Goal: Information Seeking & Learning: Learn about a topic

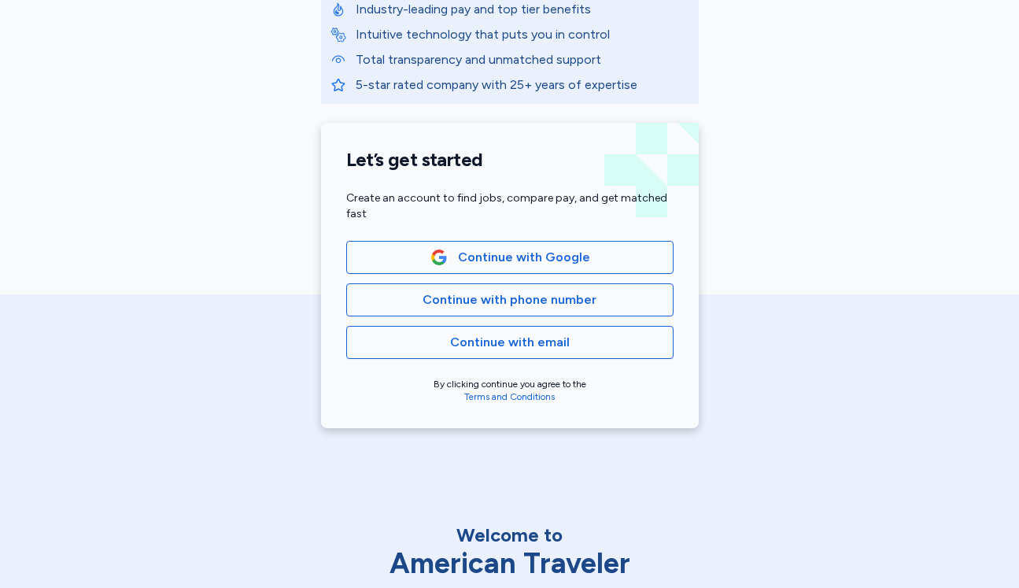
scroll to position [330, 0]
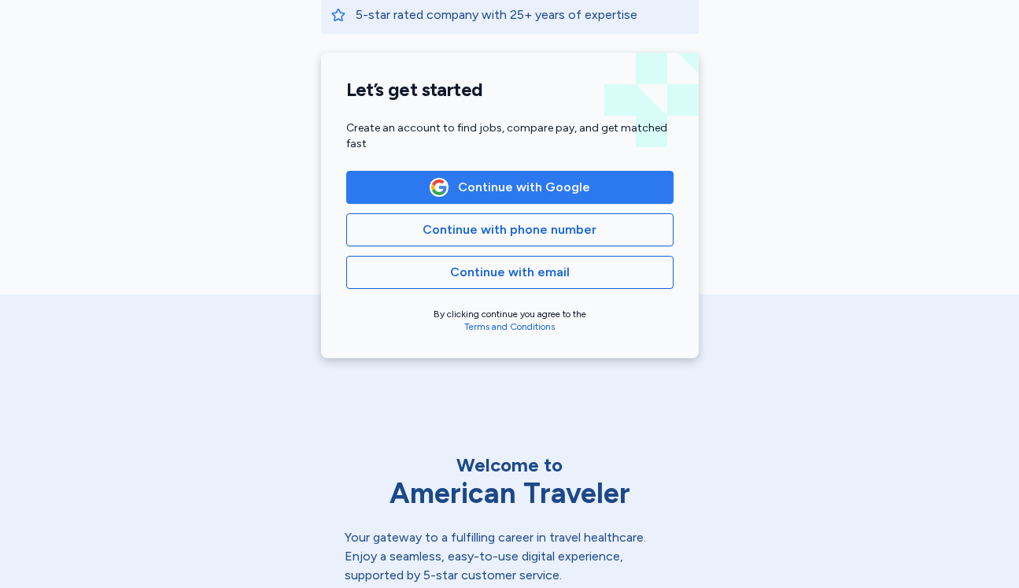
click at [557, 198] on button "Continue with Google" at bounding box center [509, 187] width 327 height 33
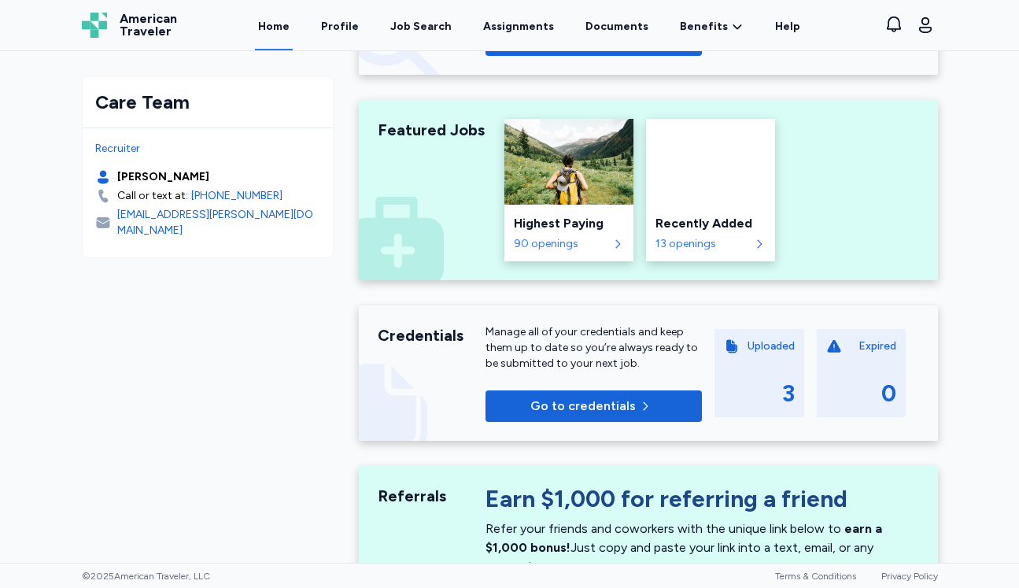
scroll to position [559, 0]
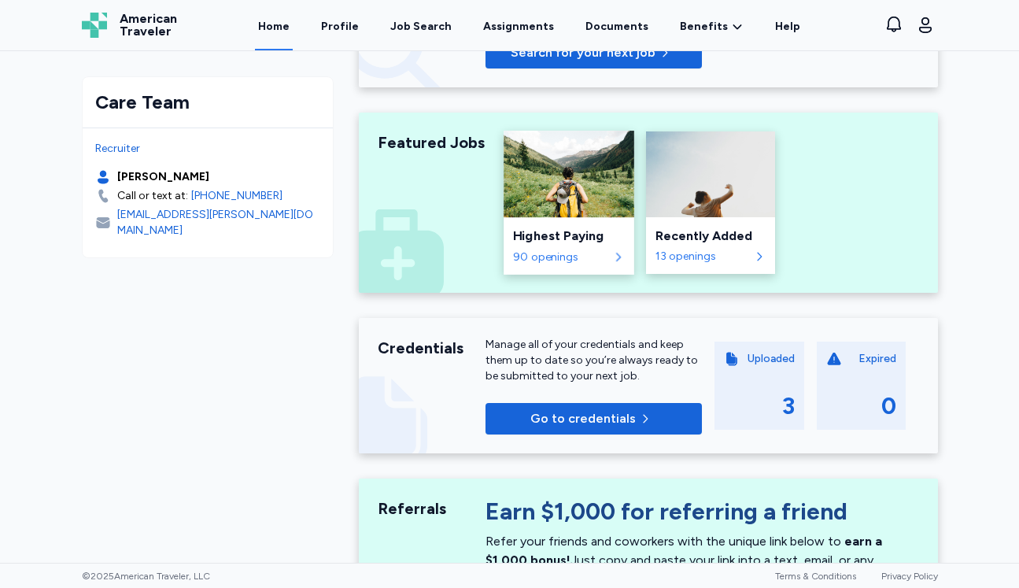
click at [574, 242] on div "Highest Paying" at bounding box center [568, 236] width 111 height 19
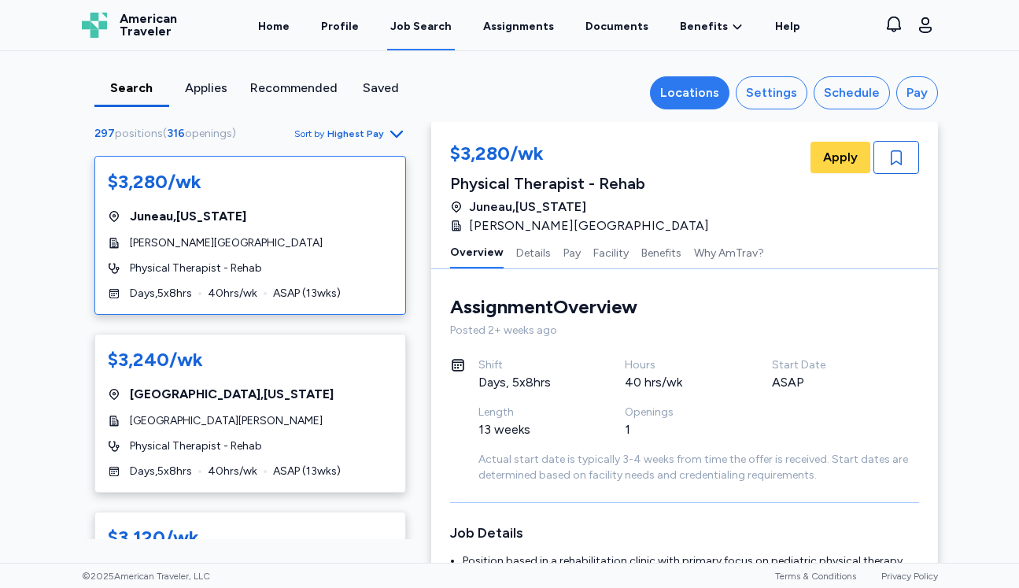
click at [694, 88] on div "Locations" at bounding box center [689, 92] width 59 height 19
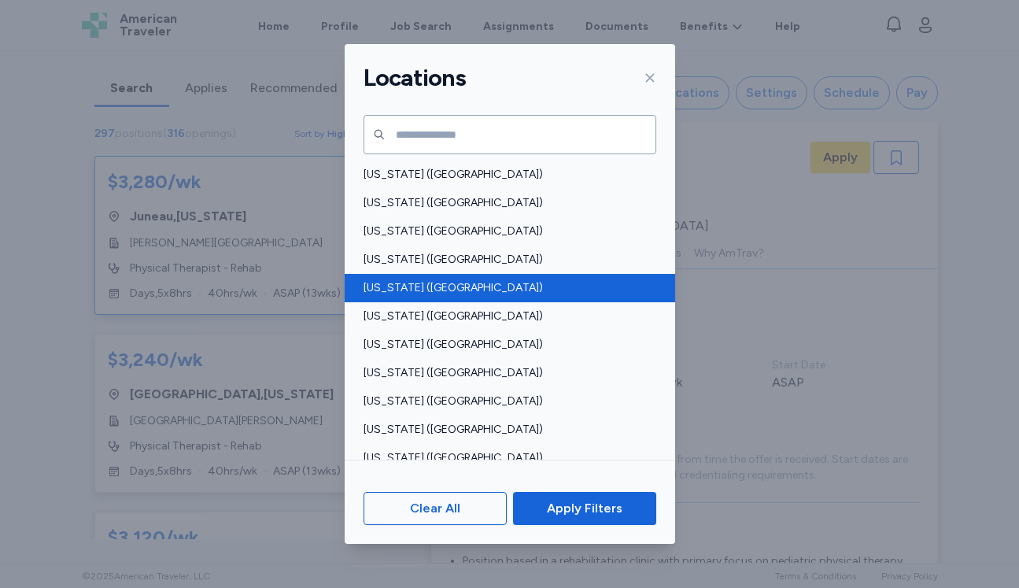
click at [430, 297] on div "[US_STATE] ([GEOGRAPHIC_DATA])" at bounding box center [510, 288] width 330 height 28
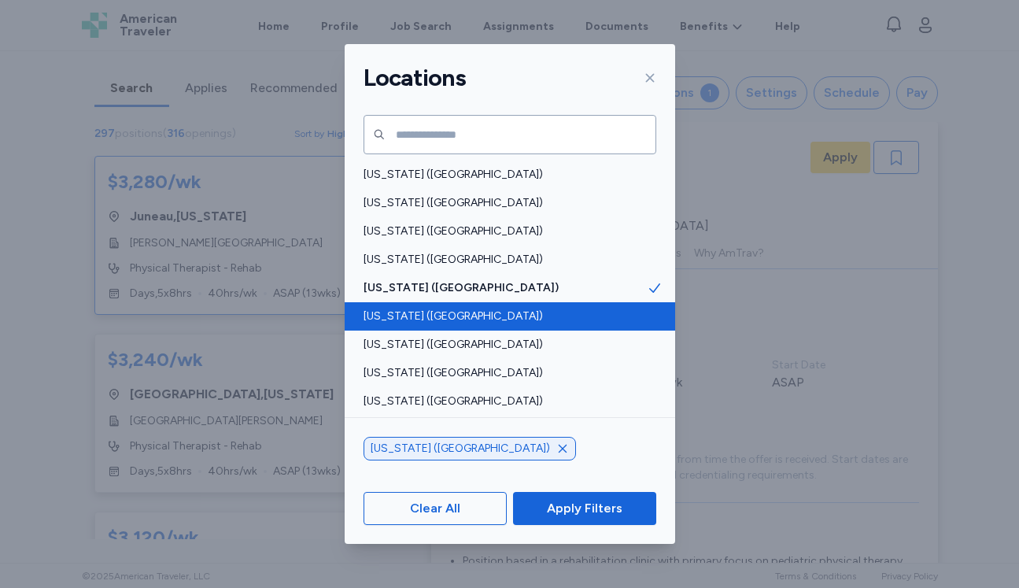
click at [435, 314] on span "[US_STATE] ([GEOGRAPHIC_DATA])" at bounding box center [504, 316] width 283 height 16
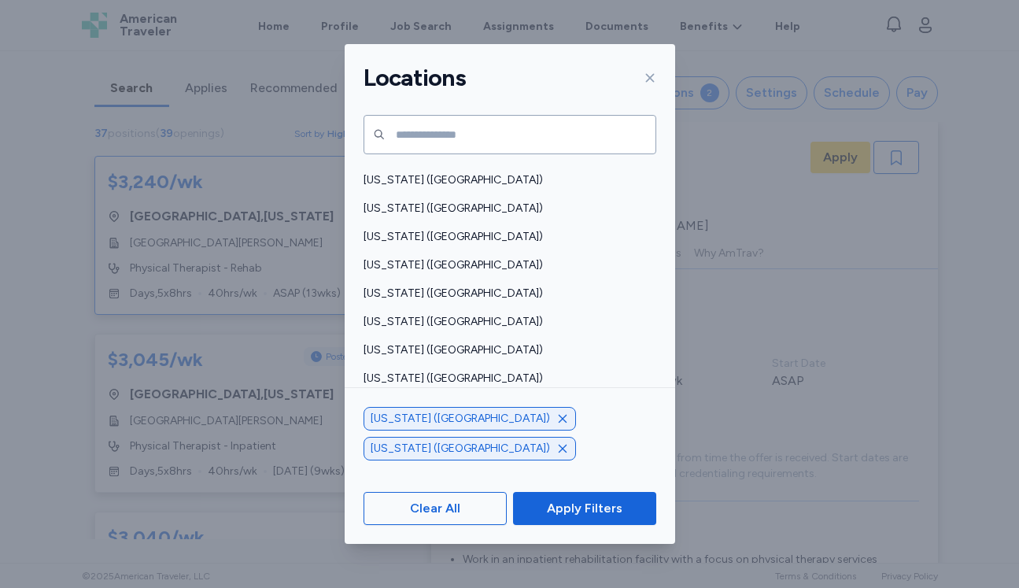
scroll to position [1187, 0]
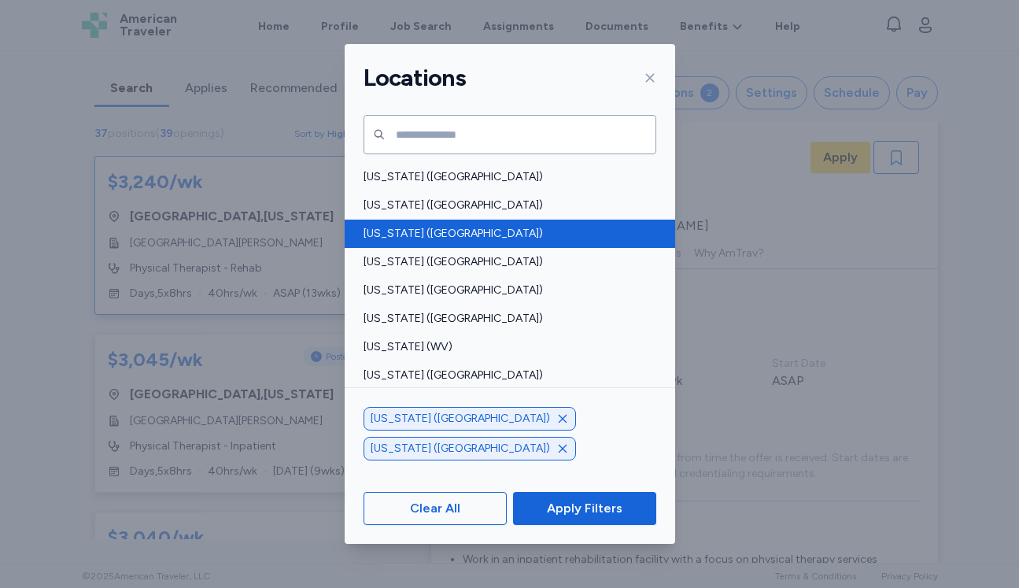
click at [443, 235] on span "[US_STATE] ([GEOGRAPHIC_DATA])" at bounding box center [504, 234] width 283 height 16
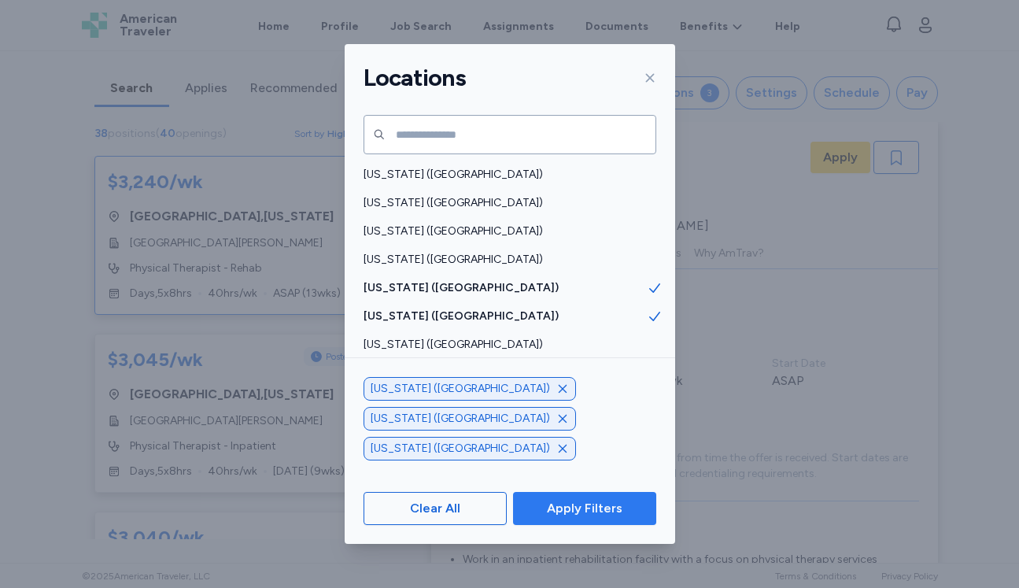
click at [563, 510] on span "Apply Filters" at bounding box center [585, 508] width 76 height 19
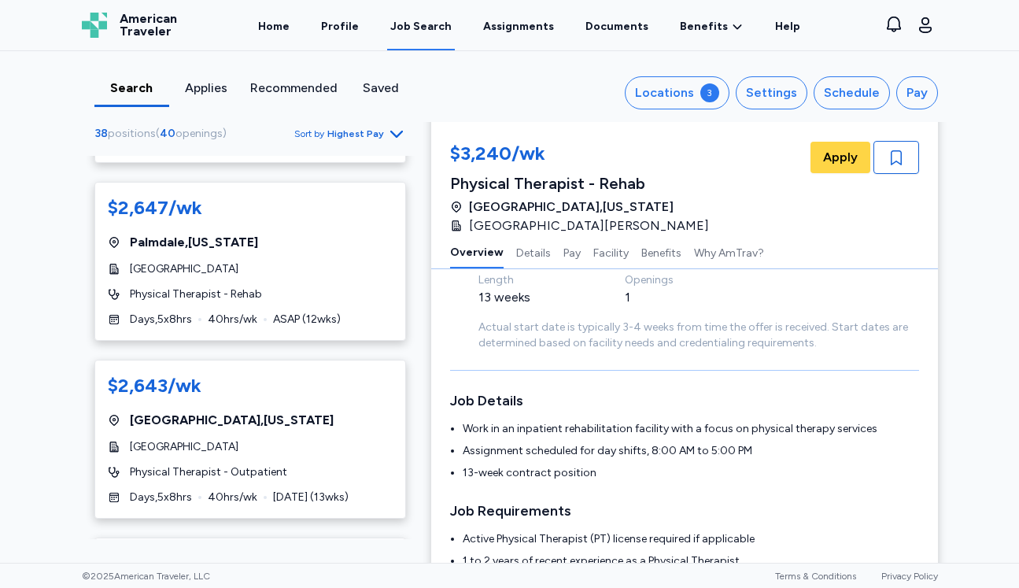
scroll to position [3262, 0]
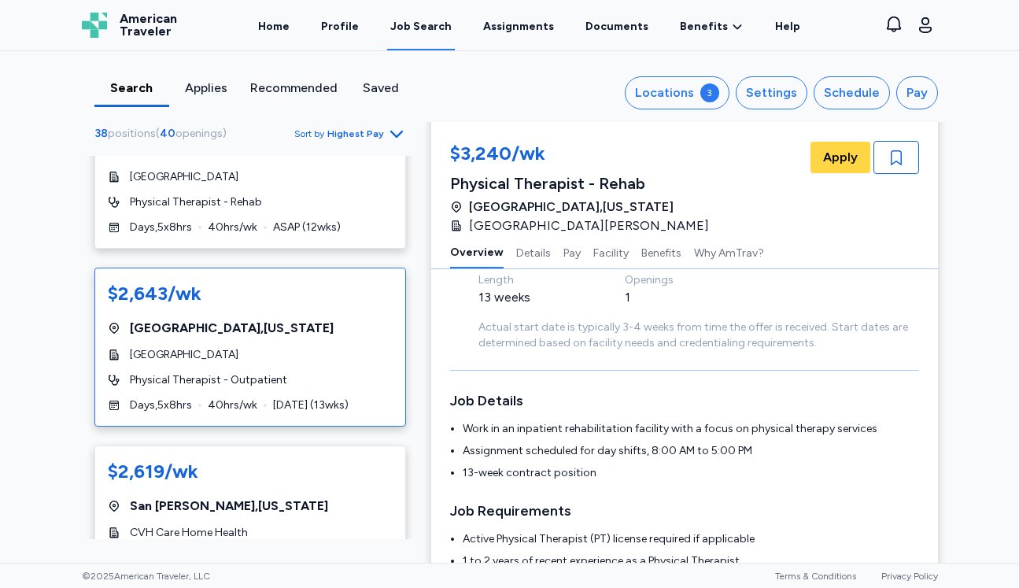
click at [268, 347] on div "[GEOGRAPHIC_DATA]" at bounding box center [250, 355] width 285 height 16
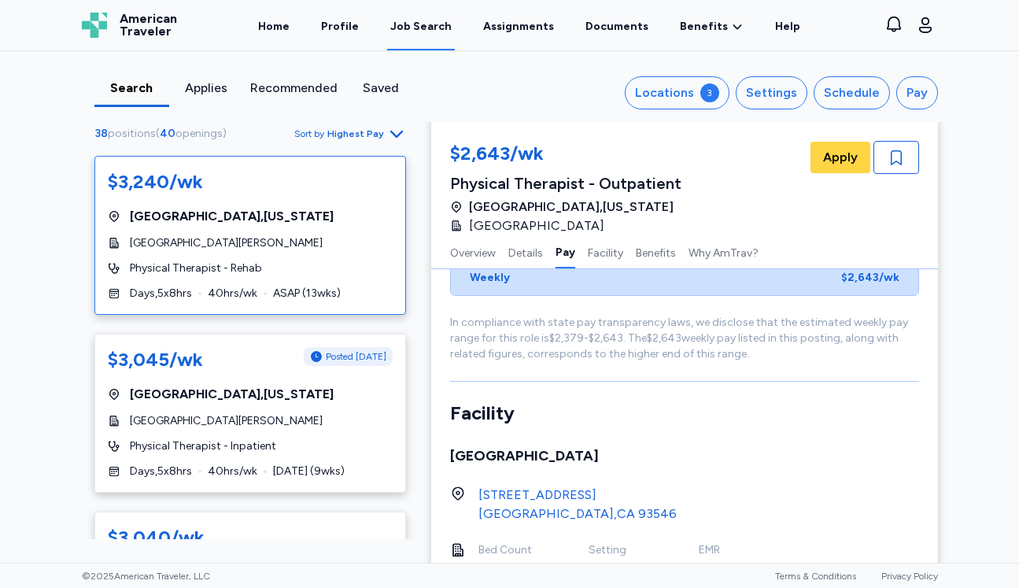
click at [361, 256] on div "$3,240/wk [GEOGRAPHIC_DATA] , [US_STATE] [GEOGRAPHIC_DATA][PERSON_NAME] Physica…" at bounding box center [250, 235] width 312 height 159
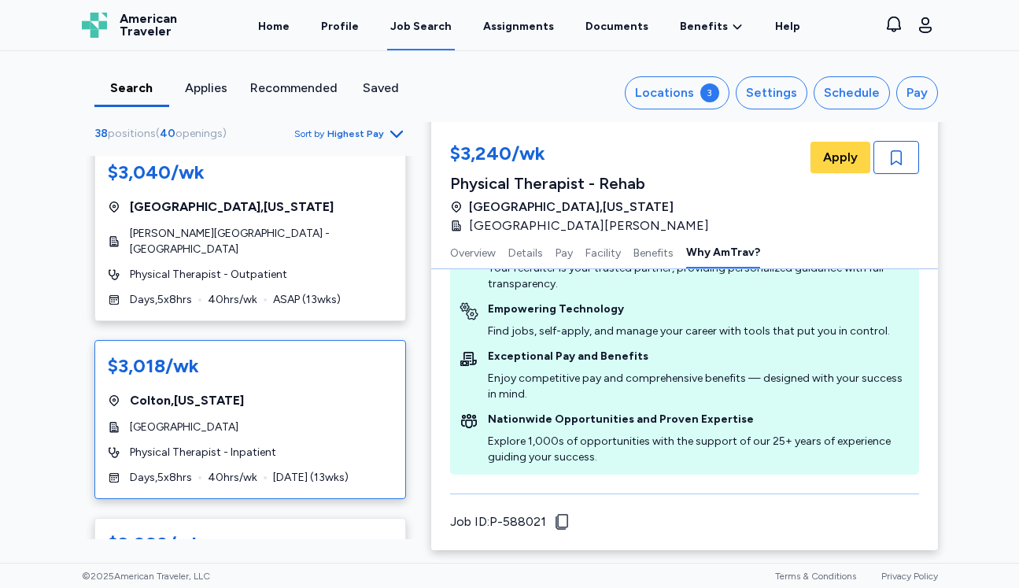
scroll to position [366, 0]
click at [363, 390] on div "[GEOGRAPHIC_DATA] , [US_STATE]" at bounding box center [250, 399] width 285 height 19
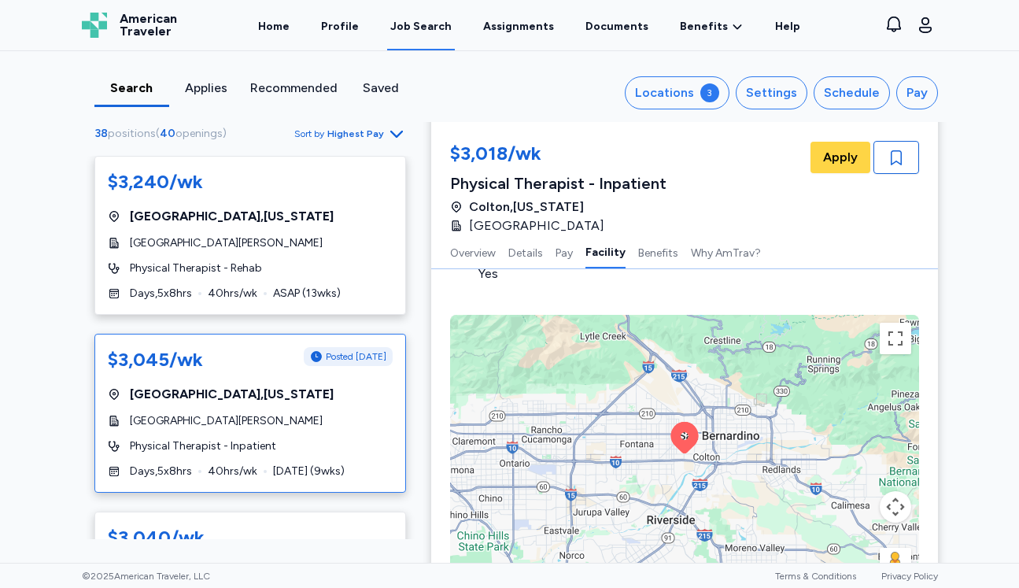
click at [335, 415] on div "[GEOGRAPHIC_DATA][PERSON_NAME]" at bounding box center [250, 421] width 285 height 16
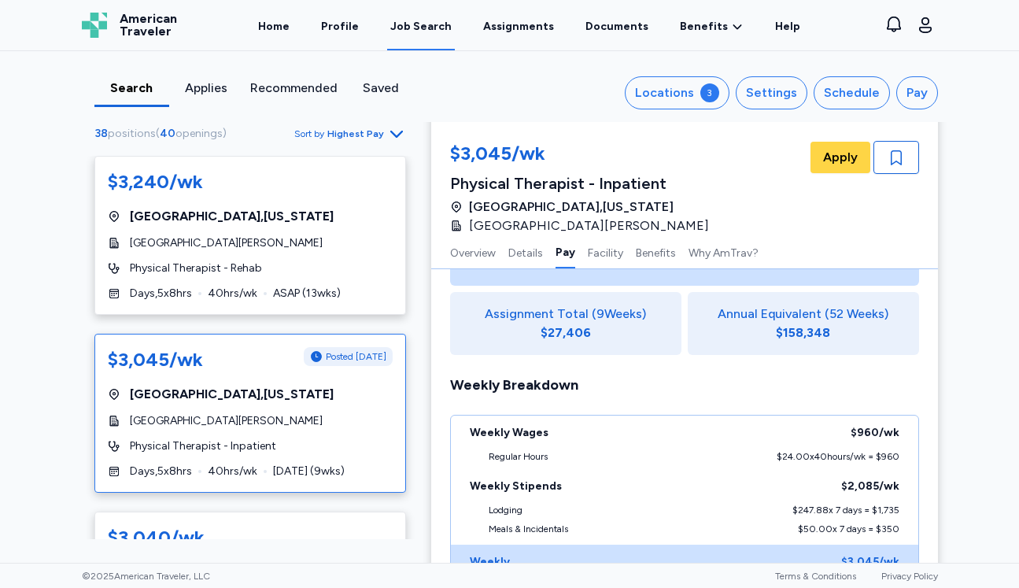
scroll to position [913, 0]
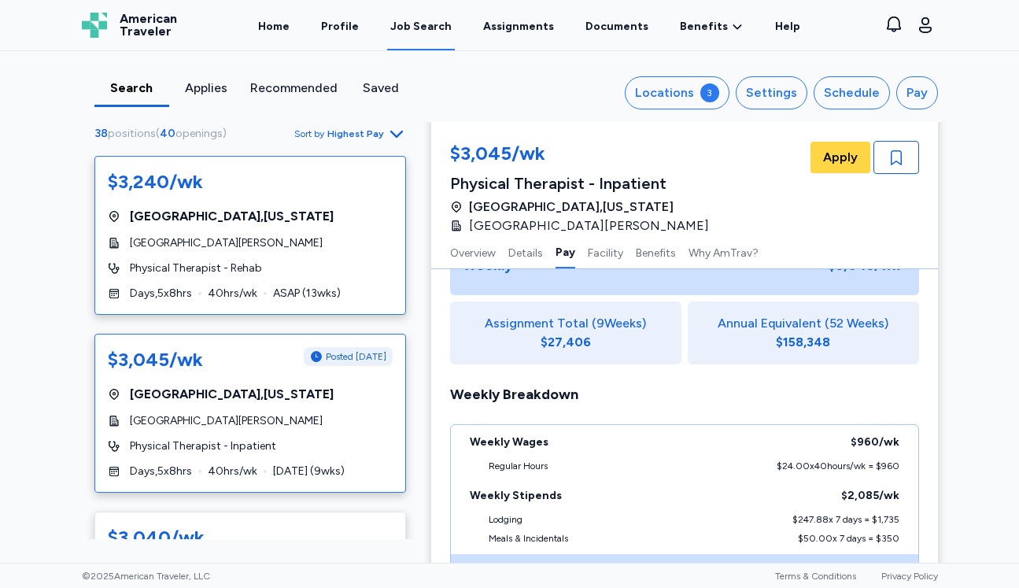
click at [328, 248] on div "[GEOGRAPHIC_DATA][PERSON_NAME]" at bounding box center [250, 243] width 285 height 16
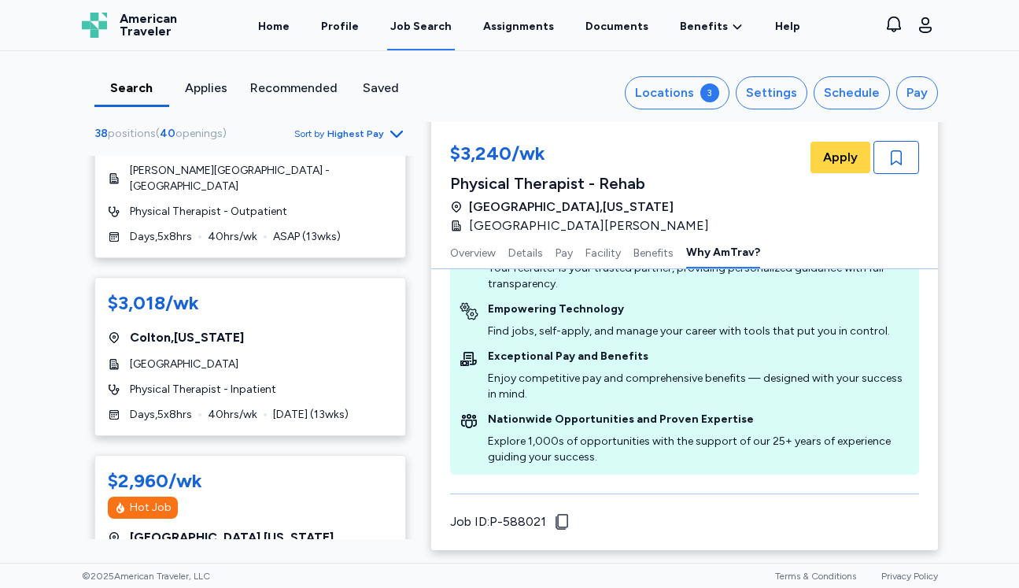
scroll to position [429, 0]
click at [362, 381] on div "Physical Therapist - Inpatient" at bounding box center [250, 389] width 285 height 16
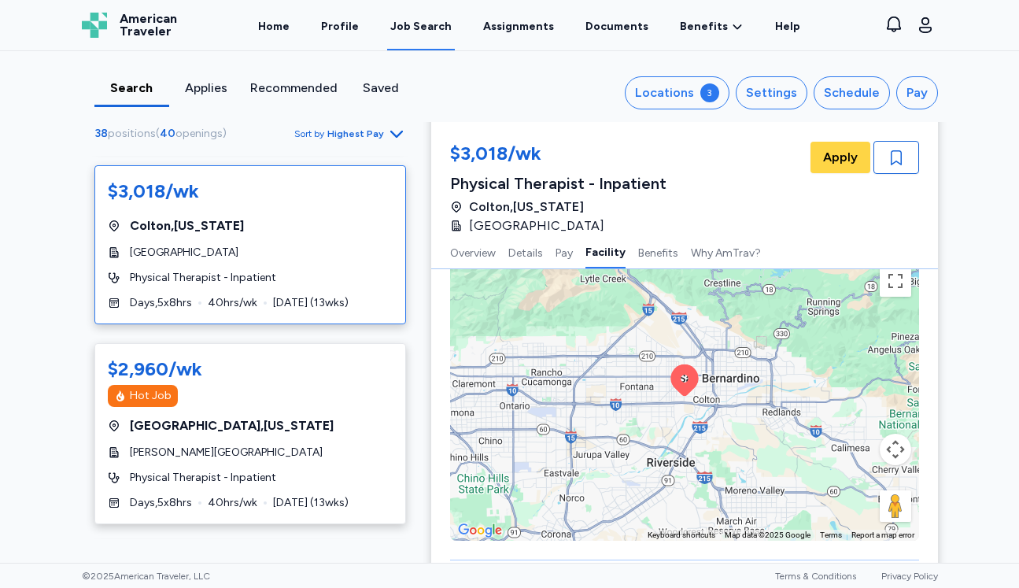
scroll to position [563, 0]
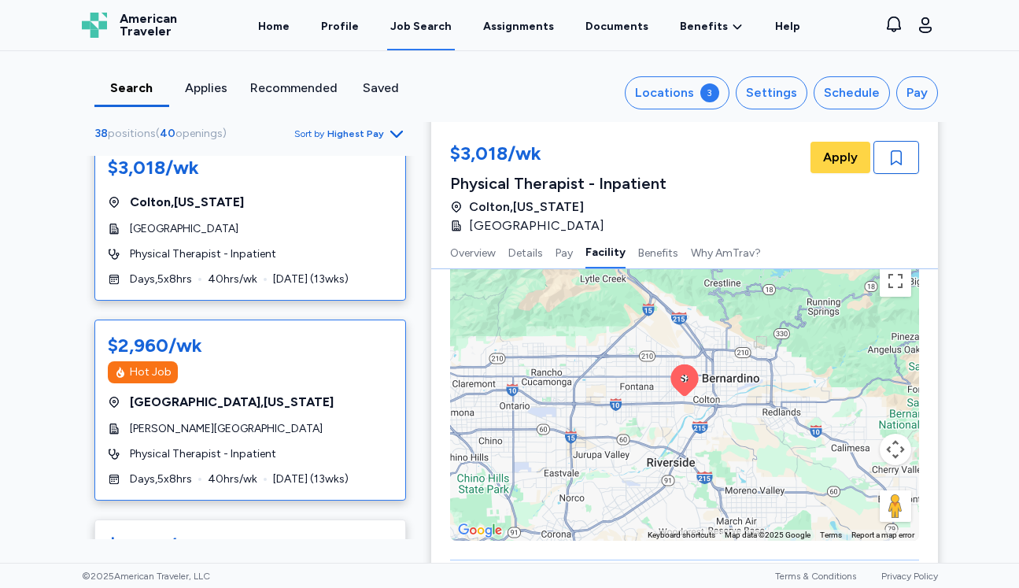
click at [314, 421] on div "[PERSON_NAME][GEOGRAPHIC_DATA]" at bounding box center [250, 429] width 285 height 16
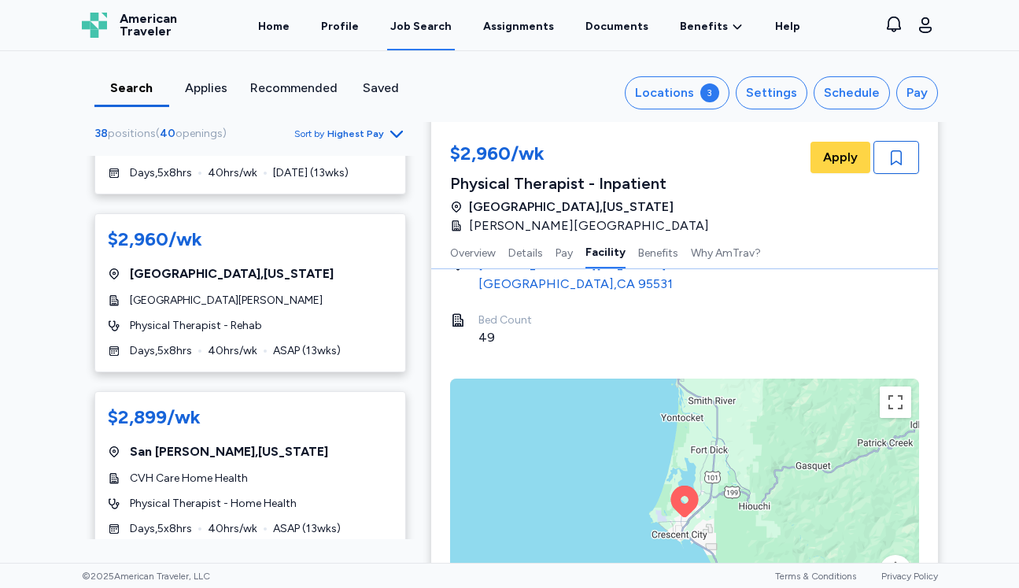
scroll to position [1071, 0]
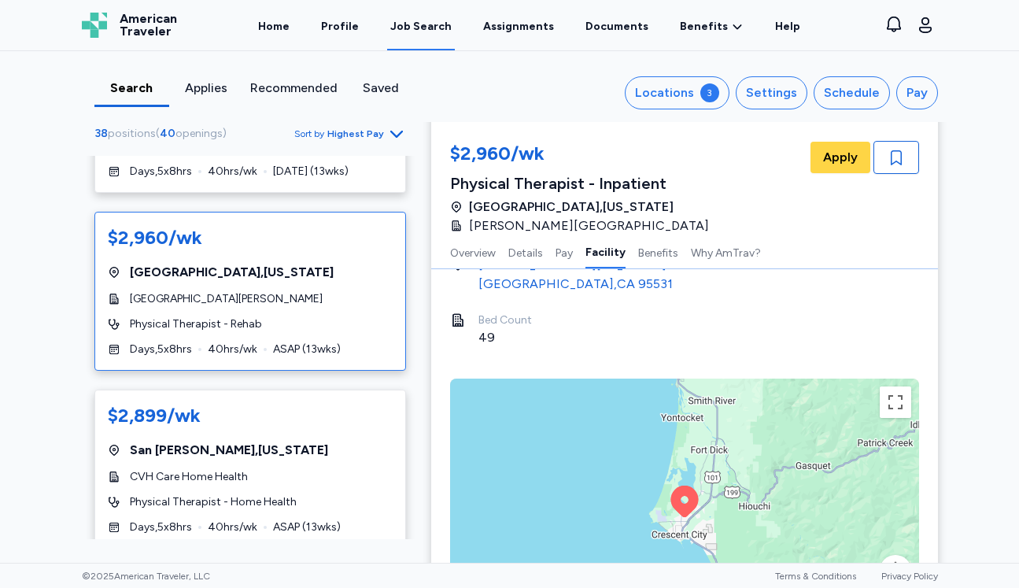
click at [315, 291] on div "[GEOGRAPHIC_DATA][PERSON_NAME]" at bounding box center [250, 299] width 285 height 16
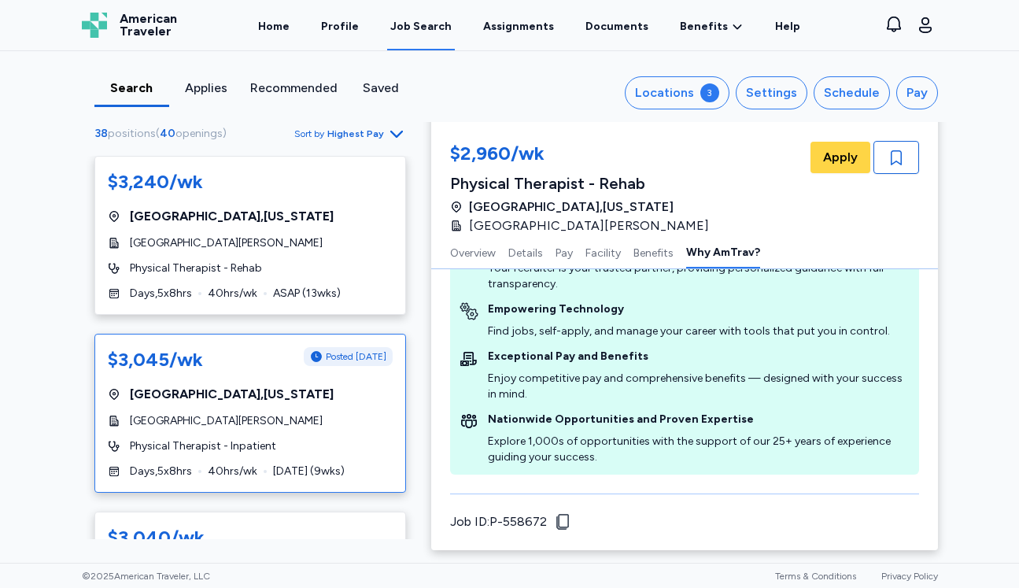
click at [199, 367] on div "$3,045/wk" at bounding box center [155, 359] width 95 height 25
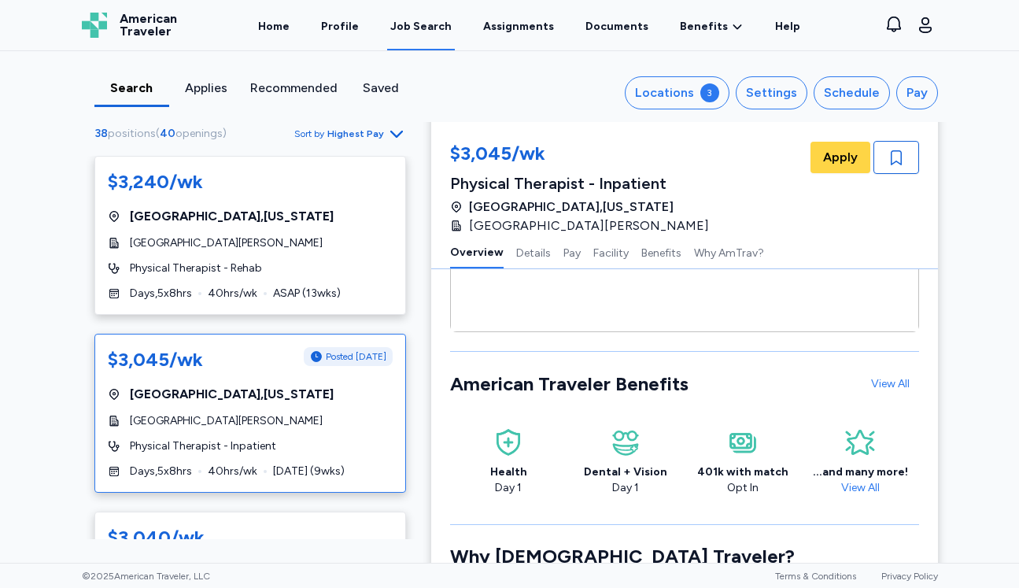
scroll to position [2, 0]
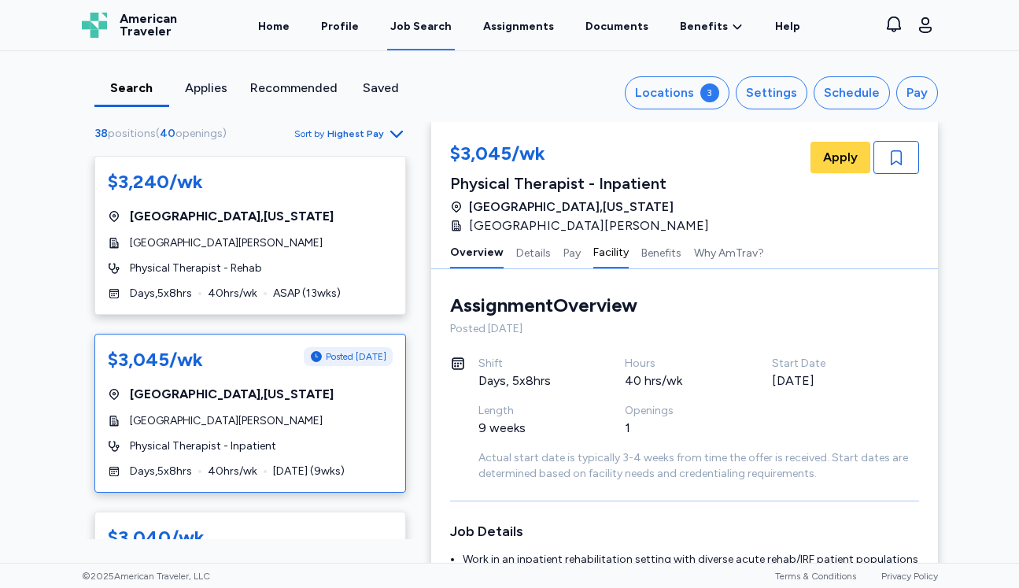
click at [604, 249] on button "Facility" at bounding box center [610, 251] width 35 height 33
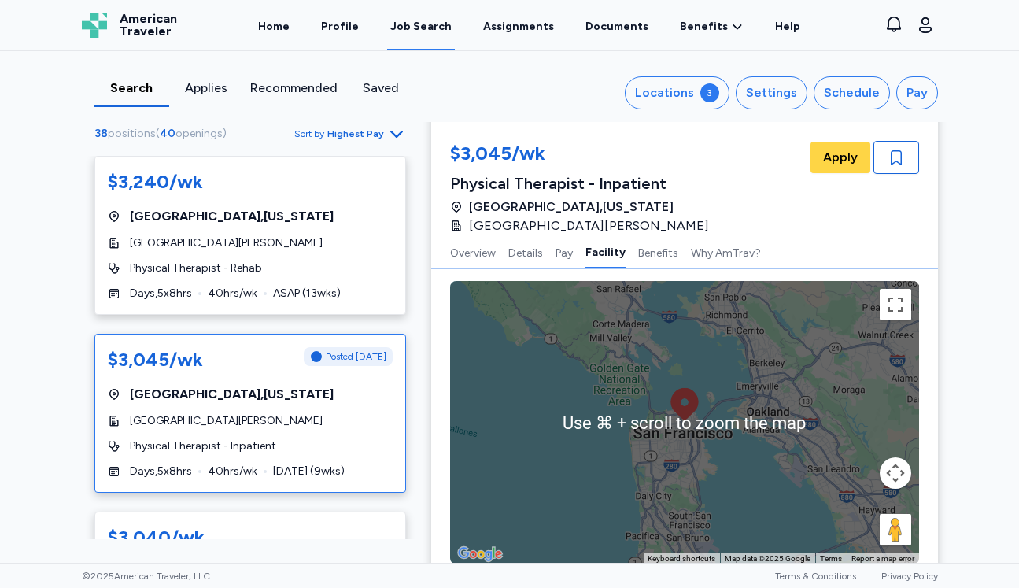
scroll to position [1540, 0]
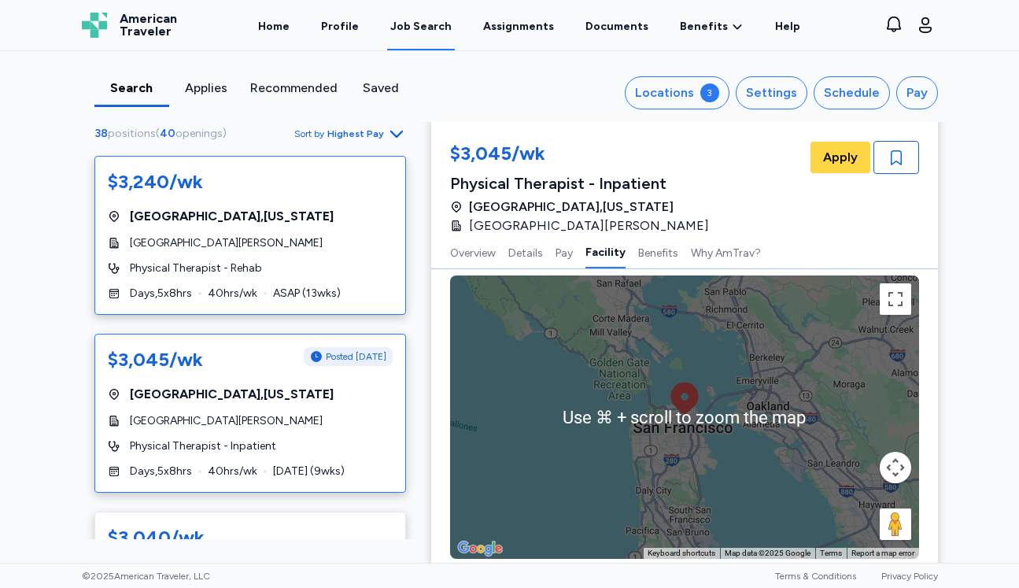
click at [267, 291] on div "Days , 5 x 8 hrs 40 hrs/wk ASAP ( 13 wks)" at bounding box center [250, 294] width 285 height 16
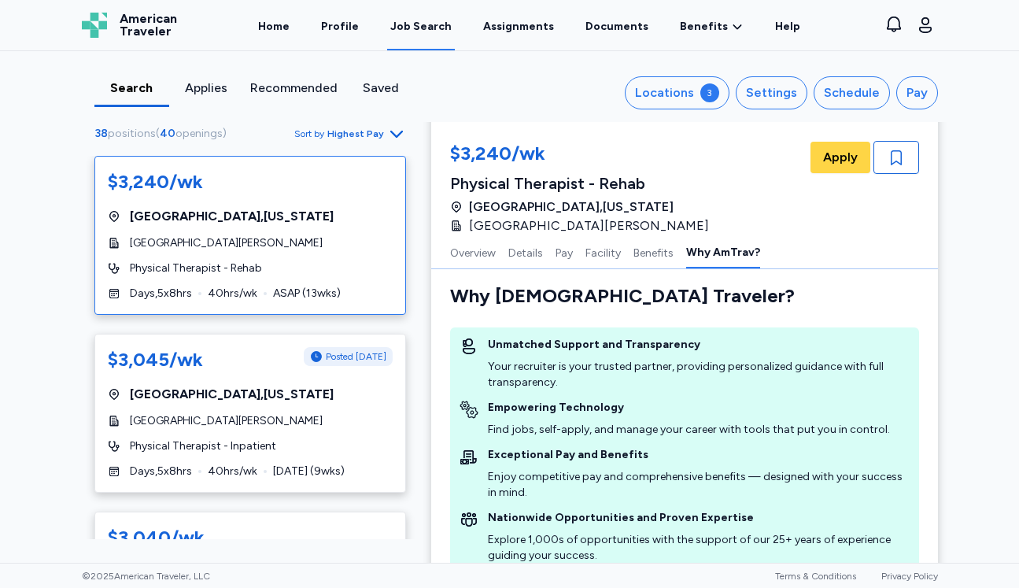
scroll to position [1810, 0]
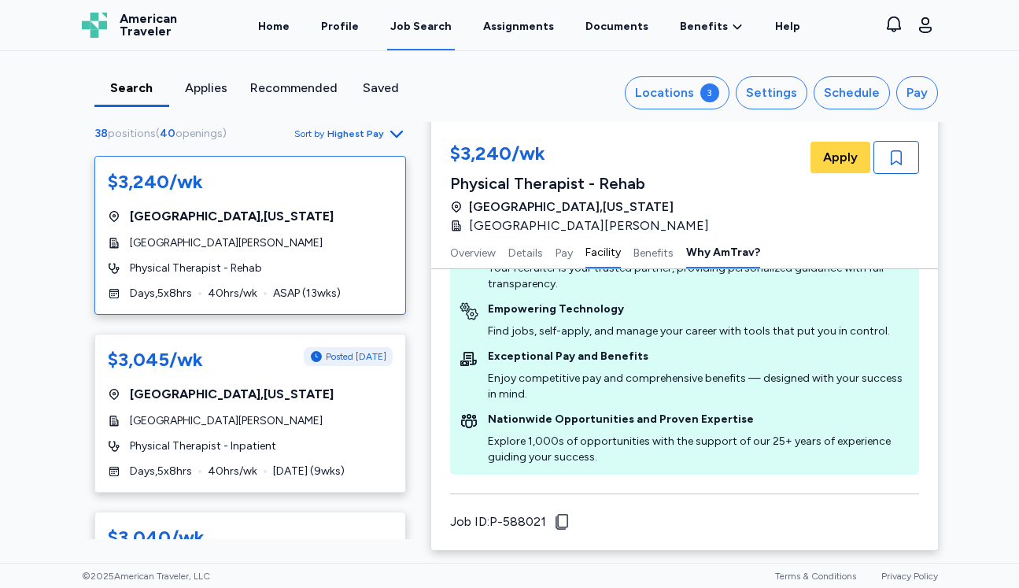
click at [600, 254] on button "Facility" at bounding box center [602, 251] width 35 height 33
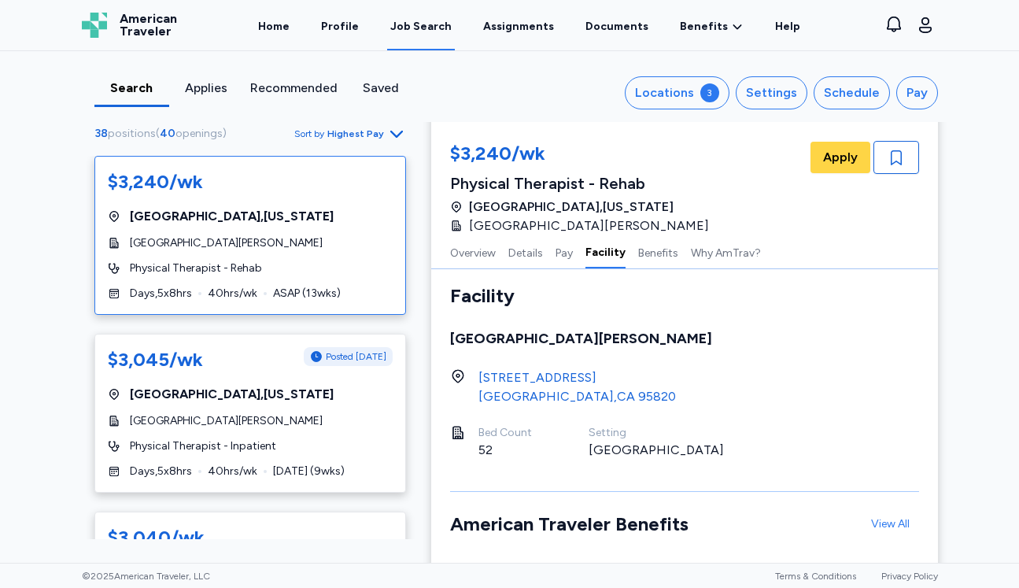
scroll to position [1282, 0]
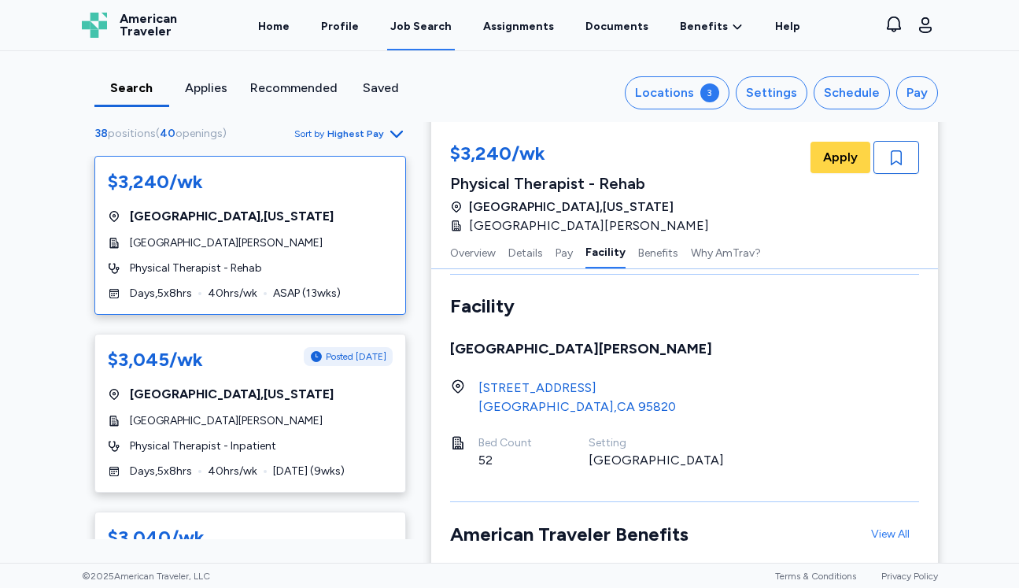
click at [599, 401] on div "[GEOGRAPHIC_DATA]" at bounding box center [576, 406] width 197 height 19
